Goal: Find specific page/section: Locate a particular part of the current website

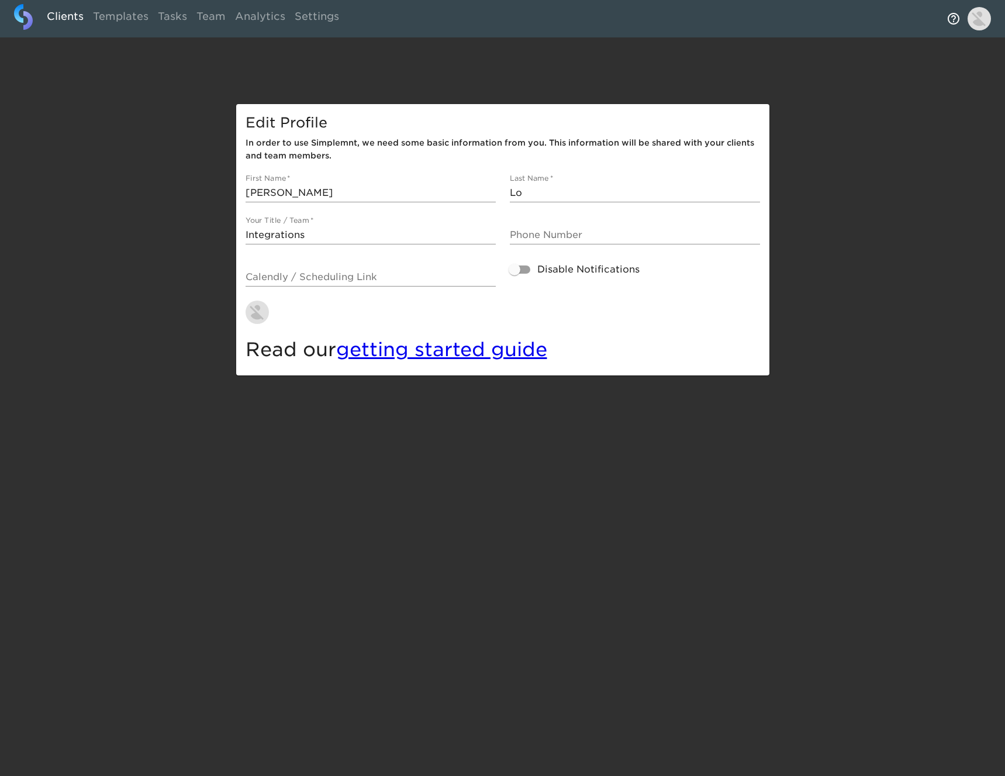
click at [53, 13] on link "Clients" at bounding box center [65, 18] width 46 height 29
select select "10"
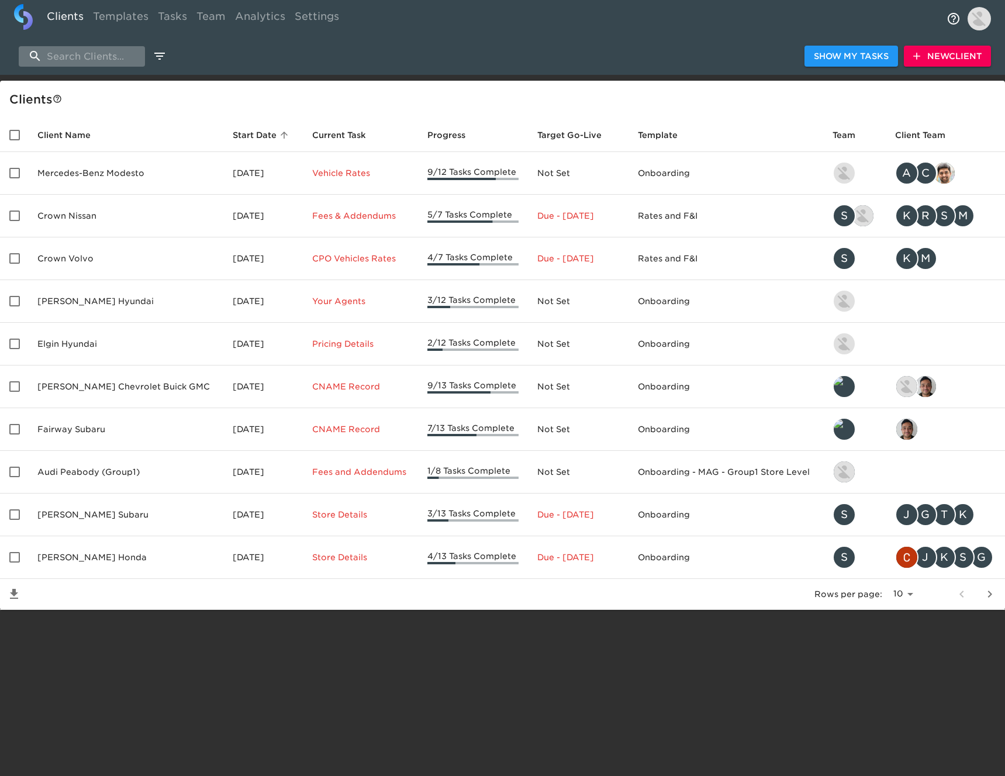
click at [122, 60] on input "search" at bounding box center [82, 56] width 126 height 20
click at [106, 52] on input "search" at bounding box center [82, 56] width 126 height 20
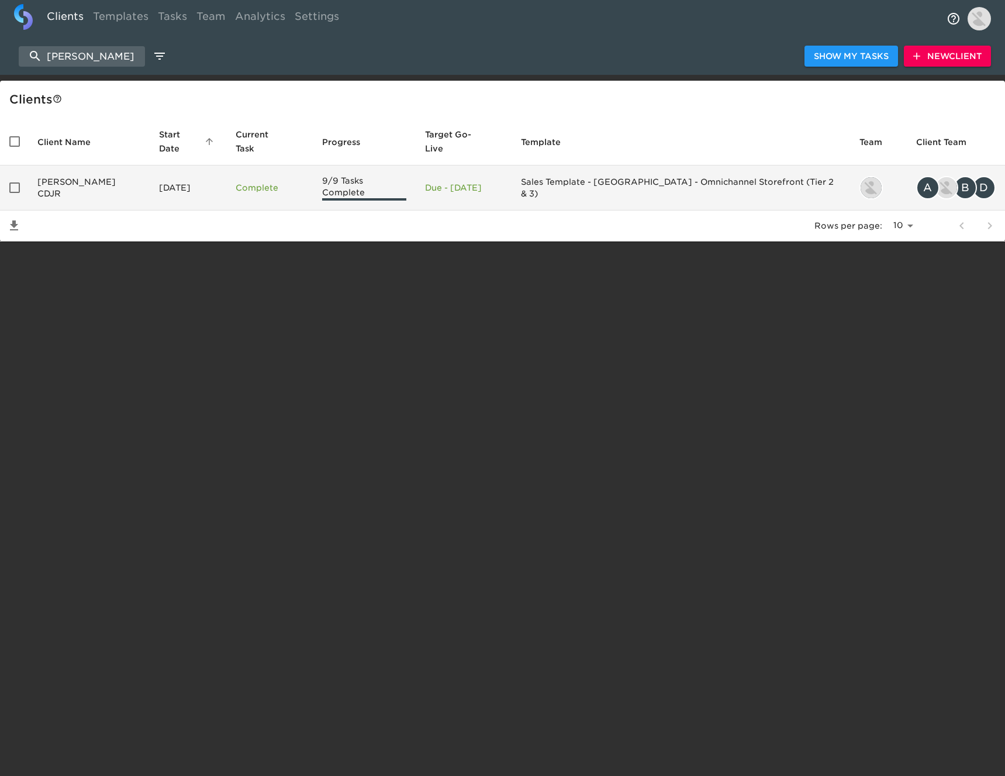
type input "[PERSON_NAME]"
click at [150, 172] on td "[DATE]" at bounding box center [188, 187] width 77 height 45
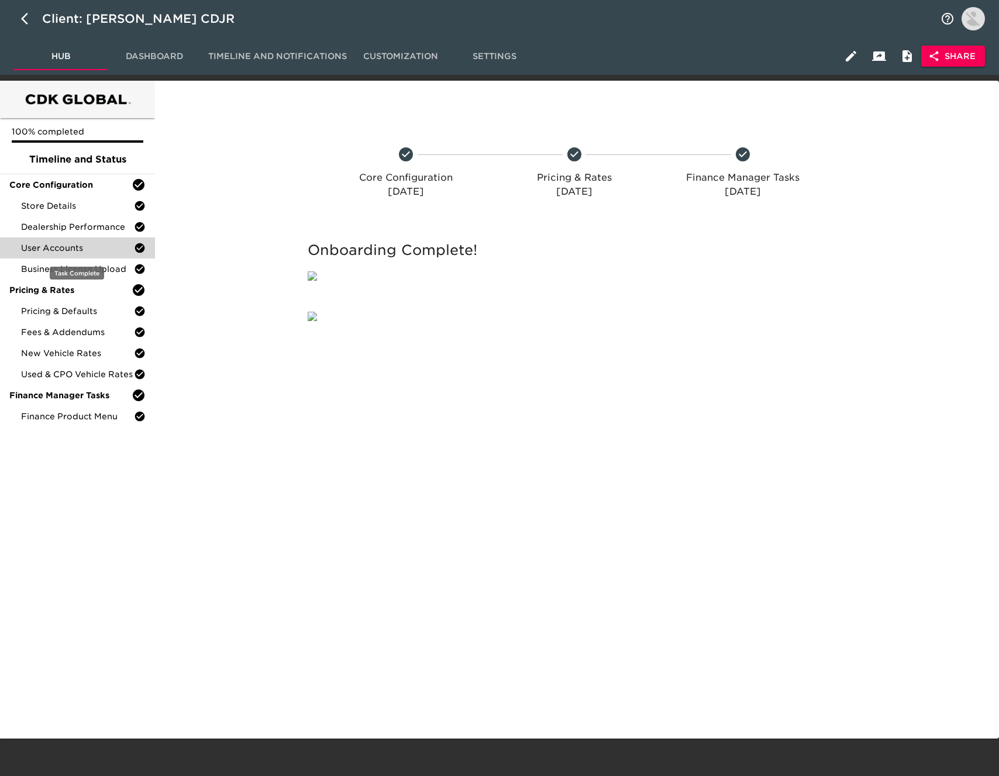
click at [94, 247] on span "User Accounts" at bounding box center [77, 248] width 113 height 12
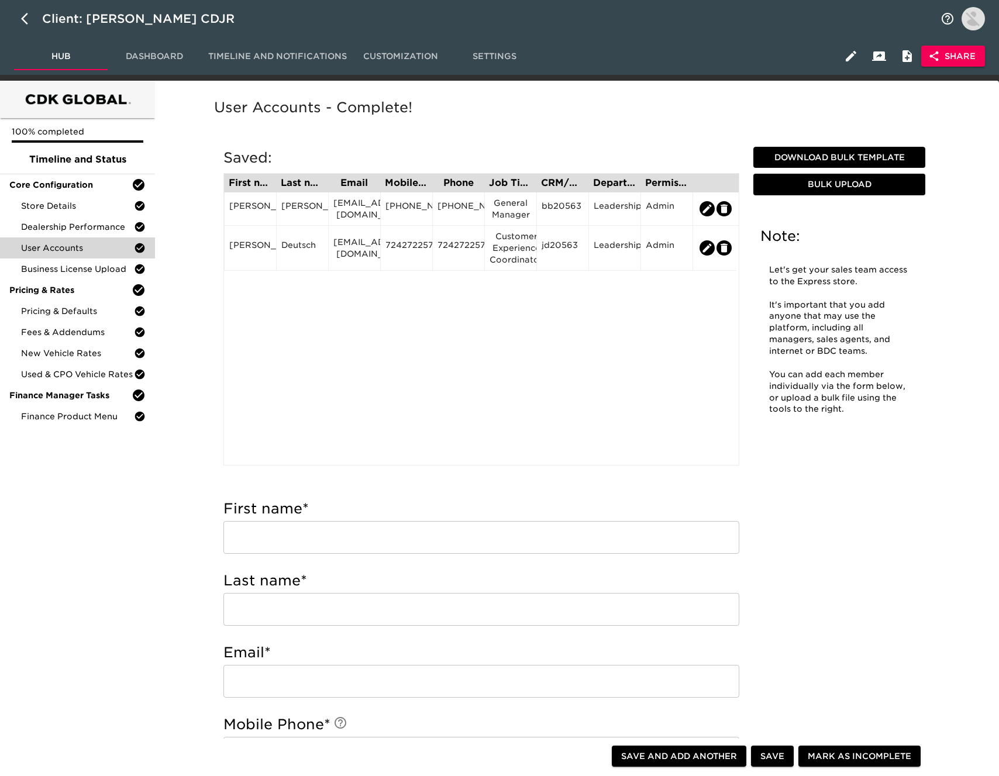
drag, startPoint x: 409, startPoint y: 298, endPoint x: 406, endPoint y: 292, distance: 7.3
click at [409, 298] on div "First name Last name Email Mobile Phone Phone Job Title CRM/User ID Department …" at bounding box center [481, 319] width 516 height 292
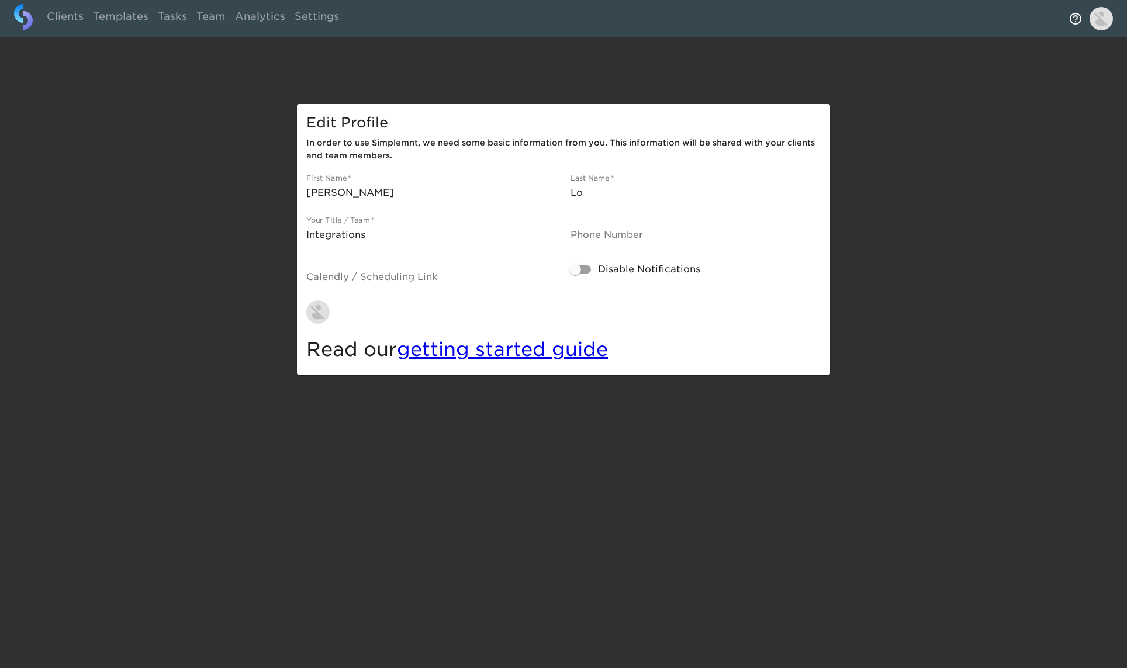
drag, startPoint x: 67, startPoint y: 16, endPoint x: 78, endPoint y: 33, distance: 20.3
click at [67, 16] on link "Clients" at bounding box center [65, 18] width 46 height 29
select select "10"
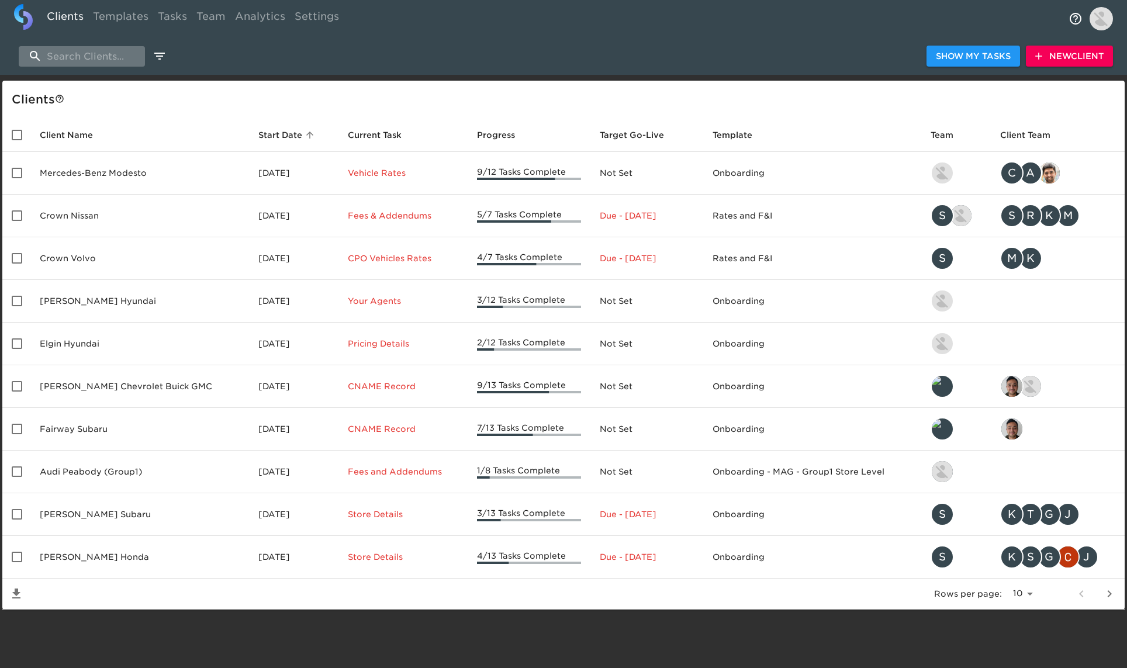
click at [77, 56] on input "search" at bounding box center [82, 56] width 126 height 20
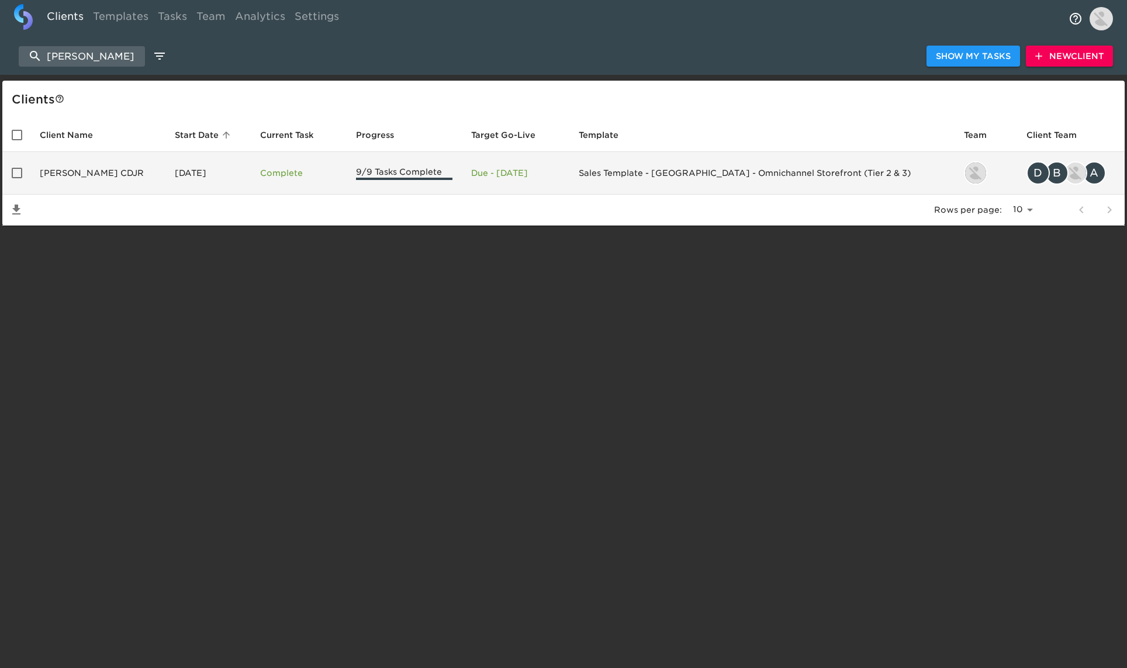
type input "[PERSON_NAME]"
click at [165, 184] on td "[DATE]" at bounding box center [207, 173] width 85 height 43
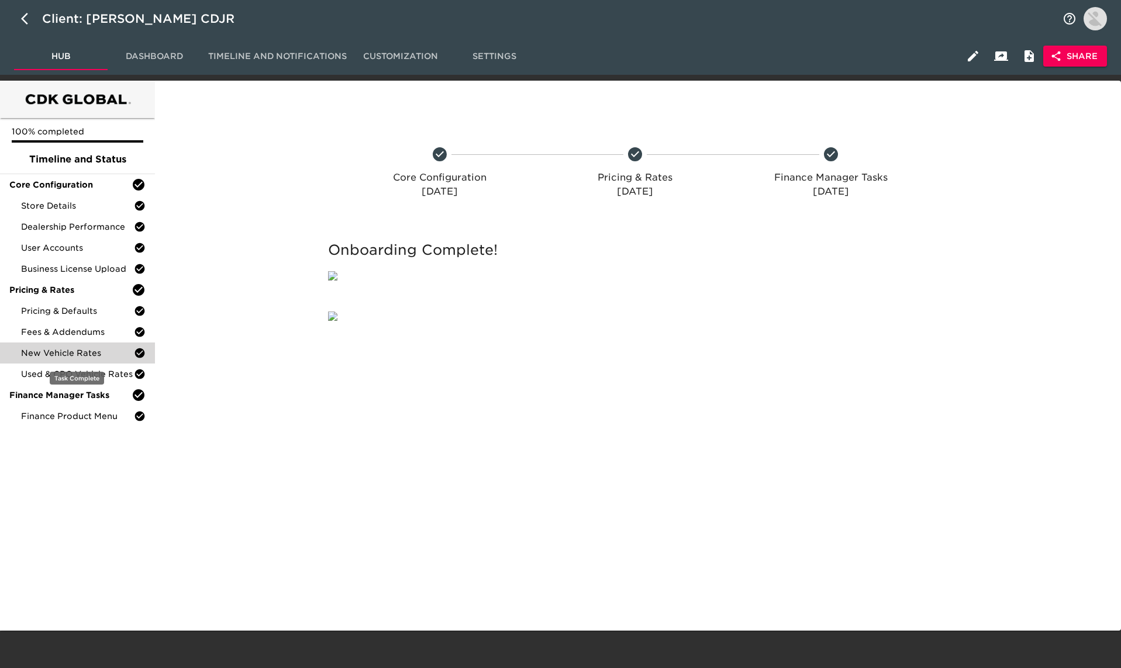
click at [101, 353] on span "New Vehicle Rates" at bounding box center [77, 353] width 113 height 12
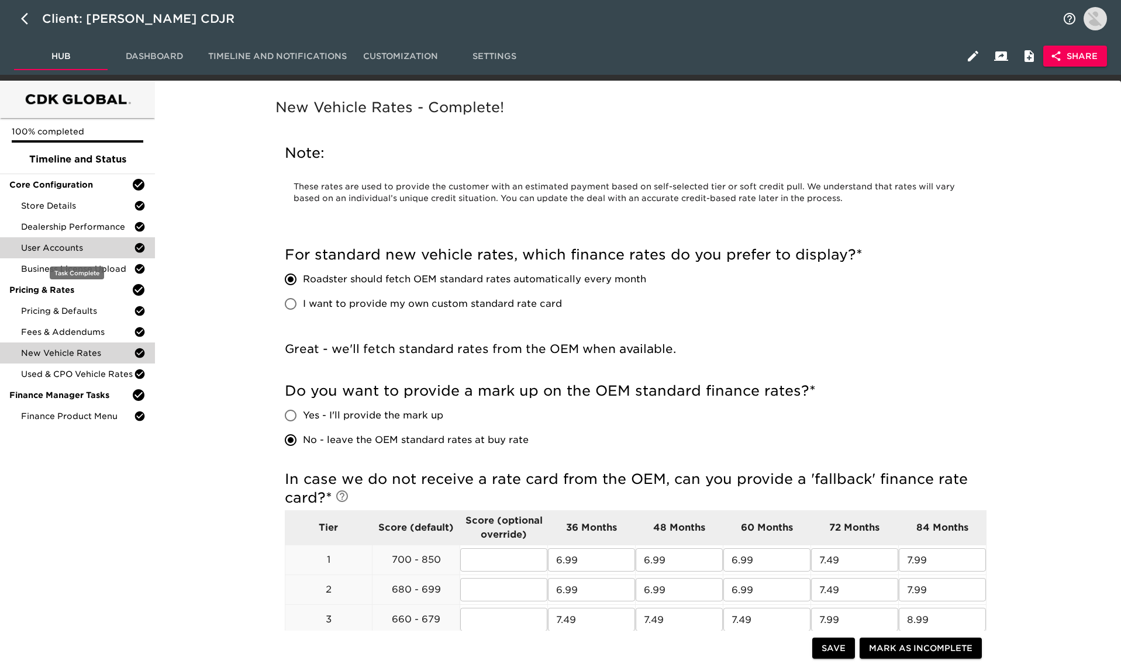
click at [88, 245] on span "User Accounts" at bounding box center [77, 248] width 113 height 12
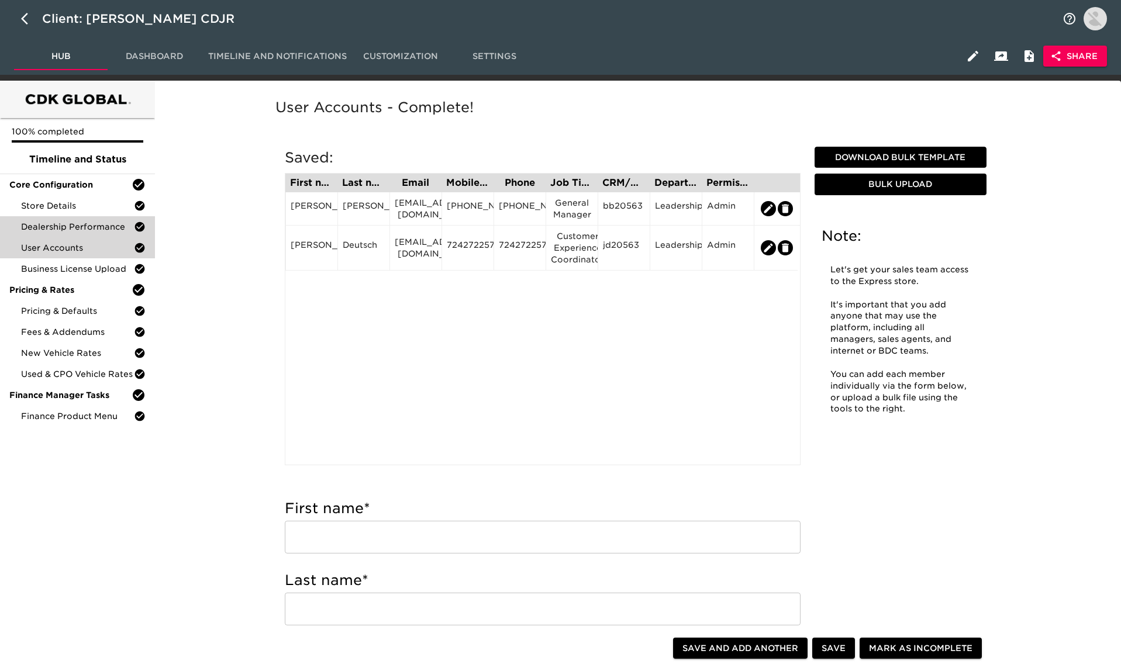
scroll to position [71, 0]
